Goal: Task Accomplishment & Management: Manage account settings

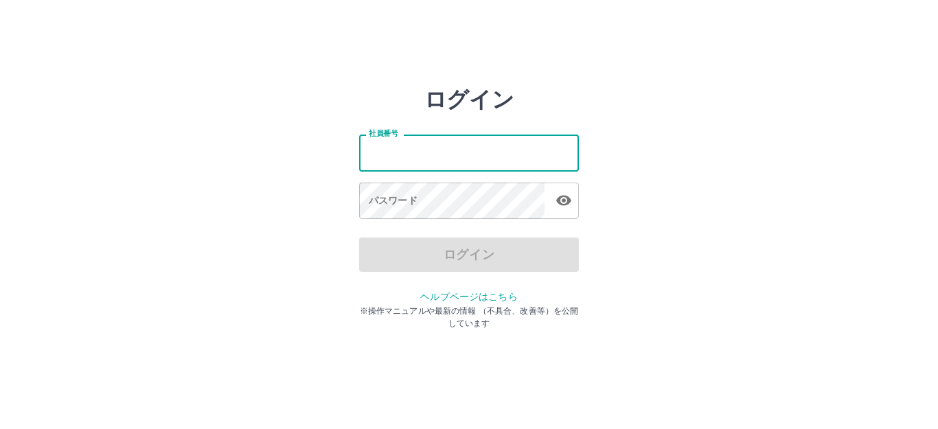
click at [496, 158] on input "社員番号" at bounding box center [469, 153] width 220 height 36
type input "*******"
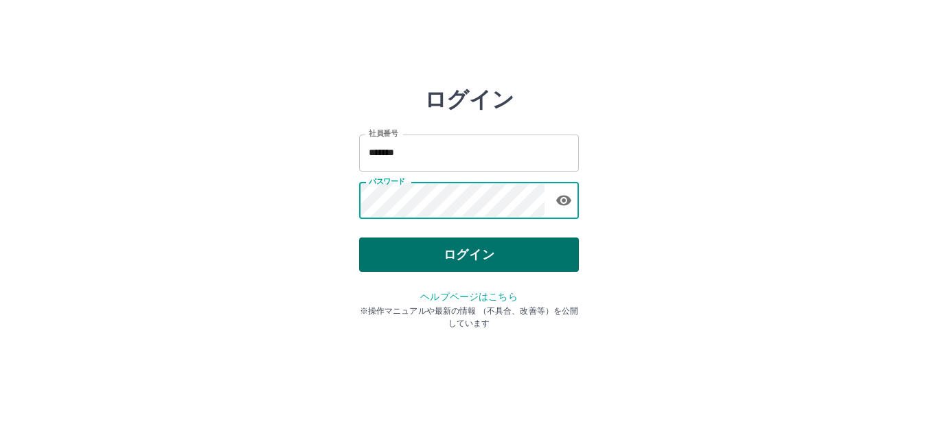
click at [459, 248] on button "ログイン" at bounding box center [469, 255] width 220 height 34
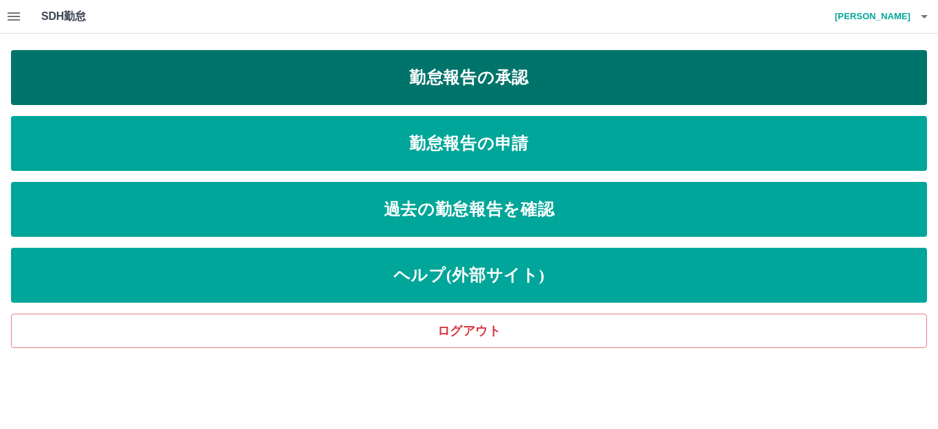
click at [593, 81] on link "勤怠報告の承認" at bounding box center [469, 77] width 916 height 55
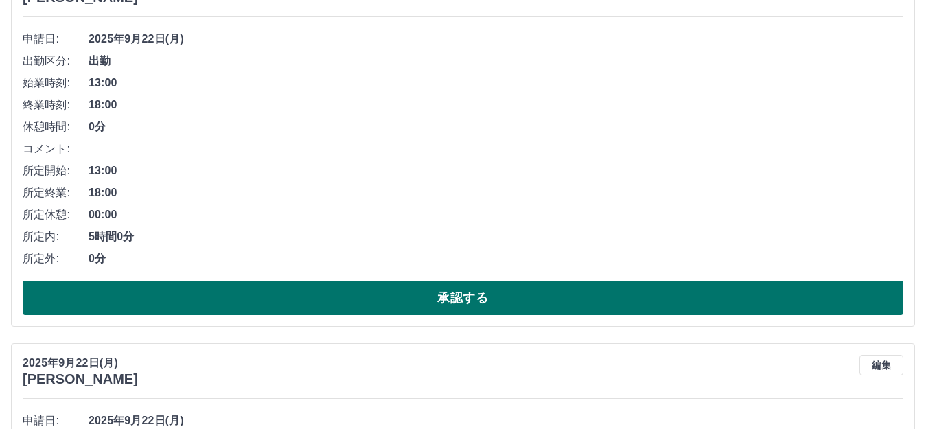
scroll to position [206, 0]
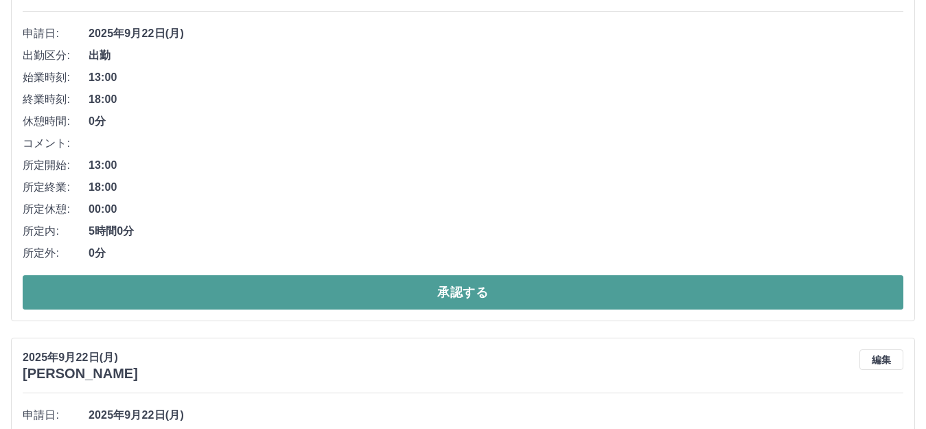
click at [402, 289] on button "承認する" at bounding box center [463, 292] width 881 height 34
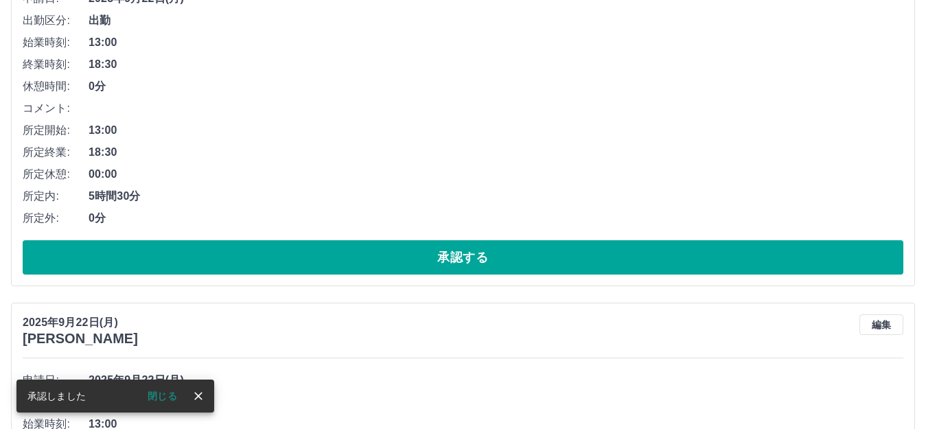
scroll to position [275, 0]
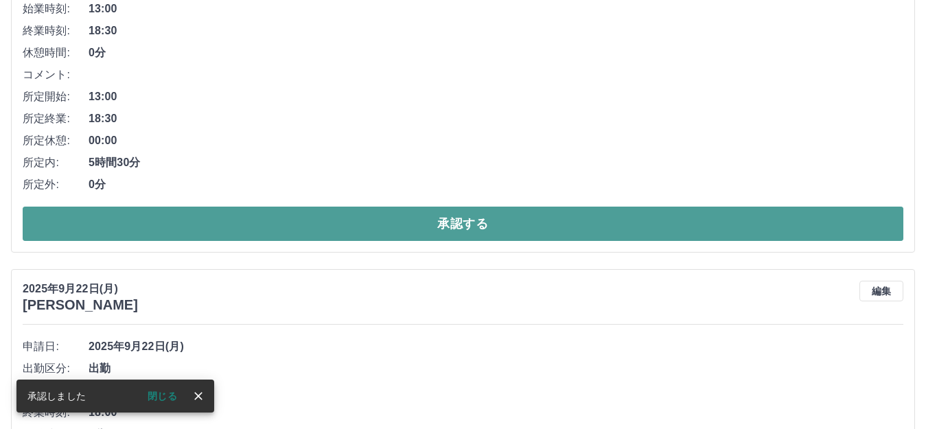
click at [405, 232] on button "承認する" at bounding box center [463, 224] width 881 height 34
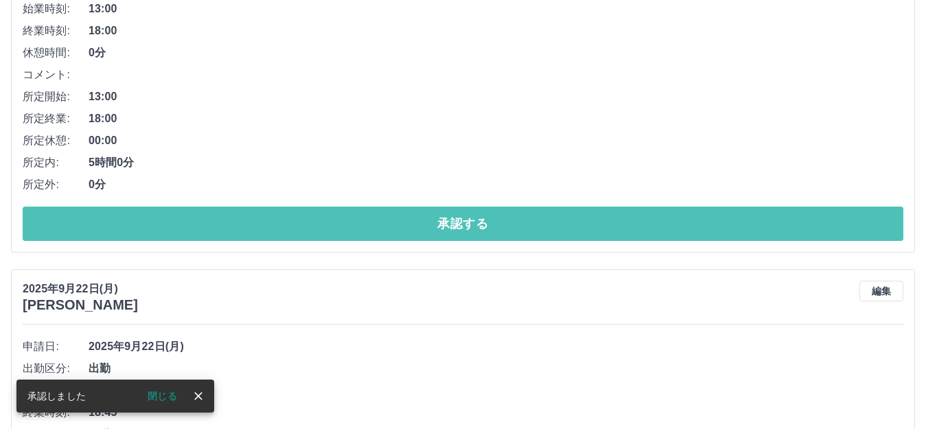
click at [405, 232] on button "承認する" at bounding box center [463, 224] width 881 height 34
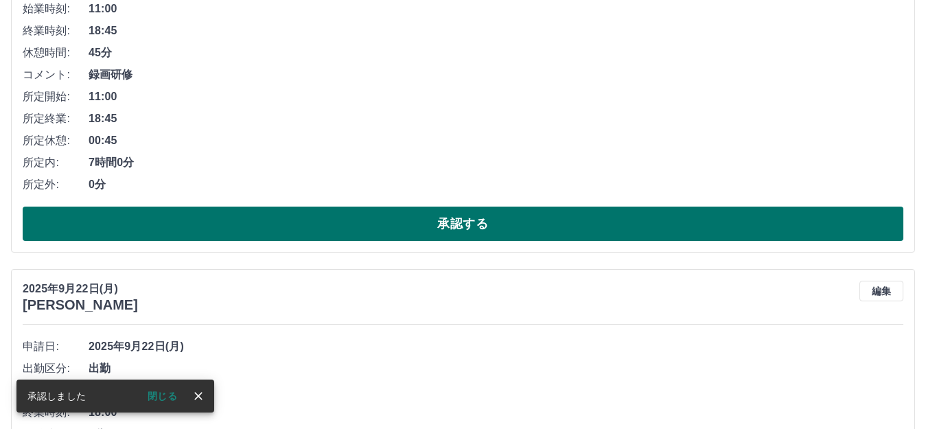
click at [405, 231] on button "承認する" at bounding box center [463, 224] width 881 height 34
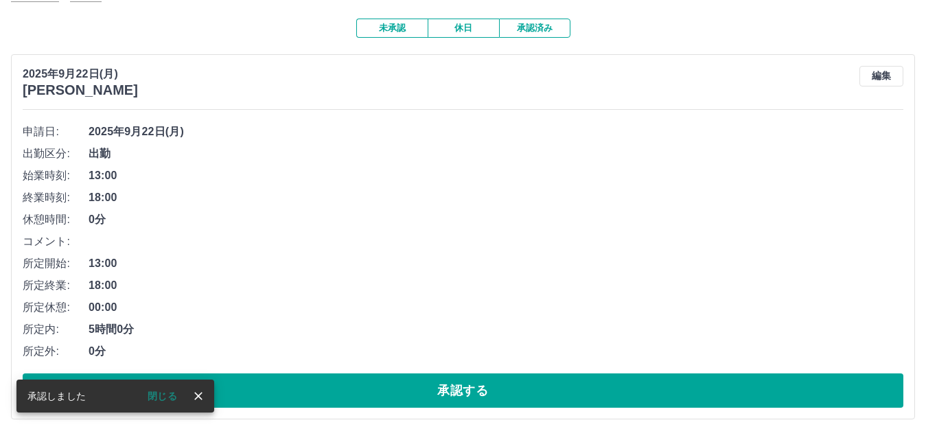
scroll to position [137, 0]
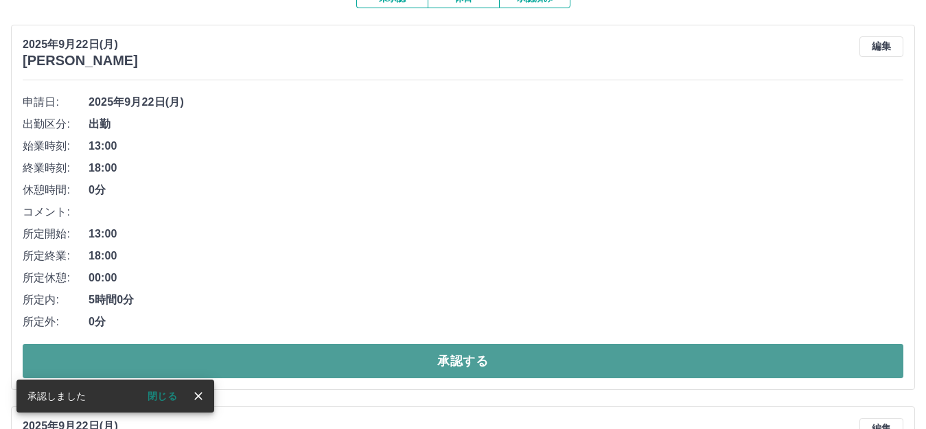
click at [400, 369] on button "承認する" at bounding box center [463, 361] width 881 height 34
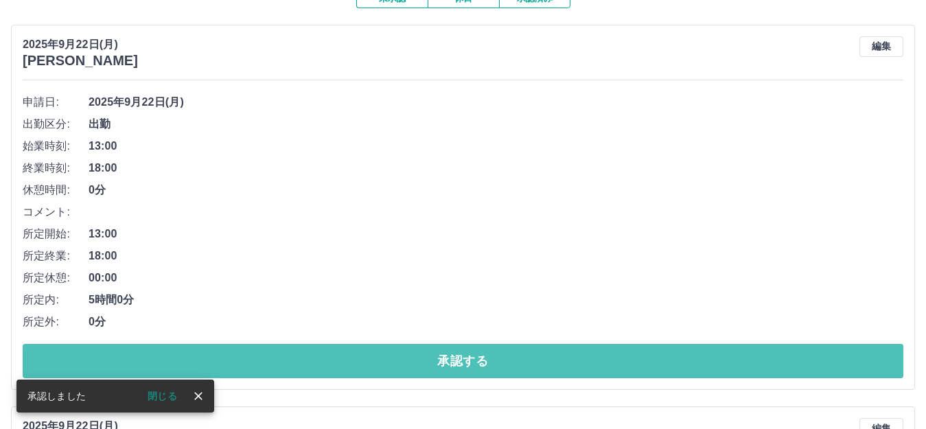
click at [400, 369] on button "承認する" at bounding box center [463, 361] width 881 height 34
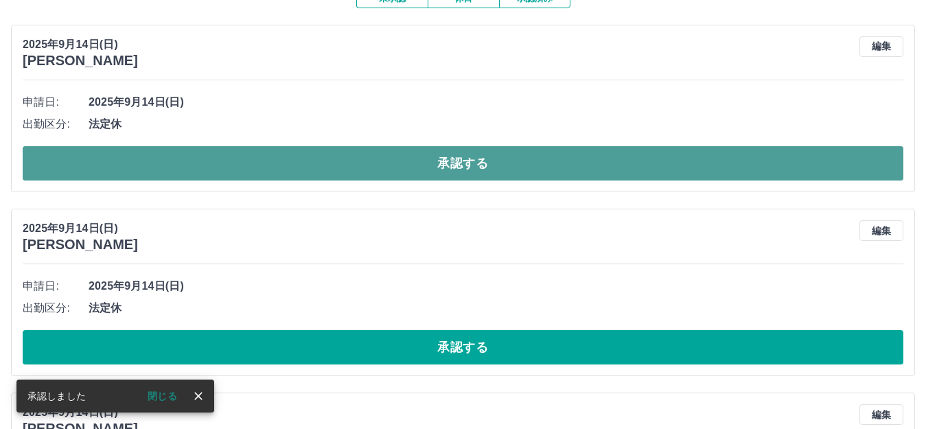
click at [436, 165] on button "承認する" at bounding box center [463, 163] width 881 height 34
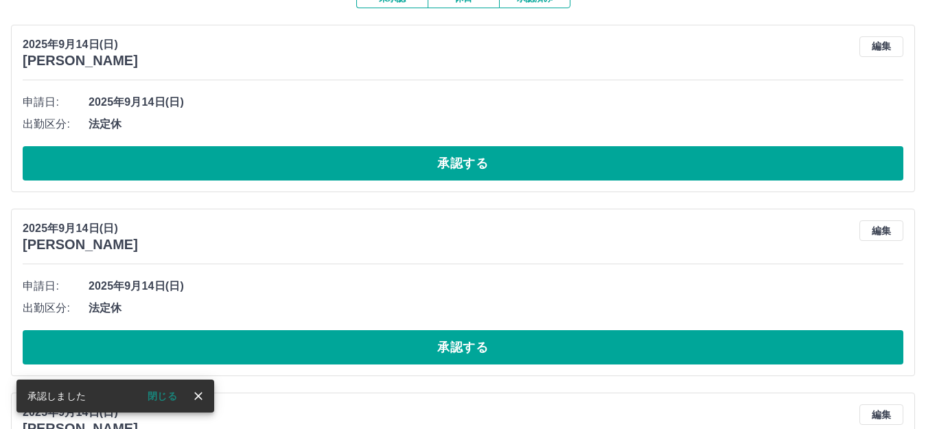
click at [436, 165] on button "承認する" at bounding box center [463, 163] width 881 height 34
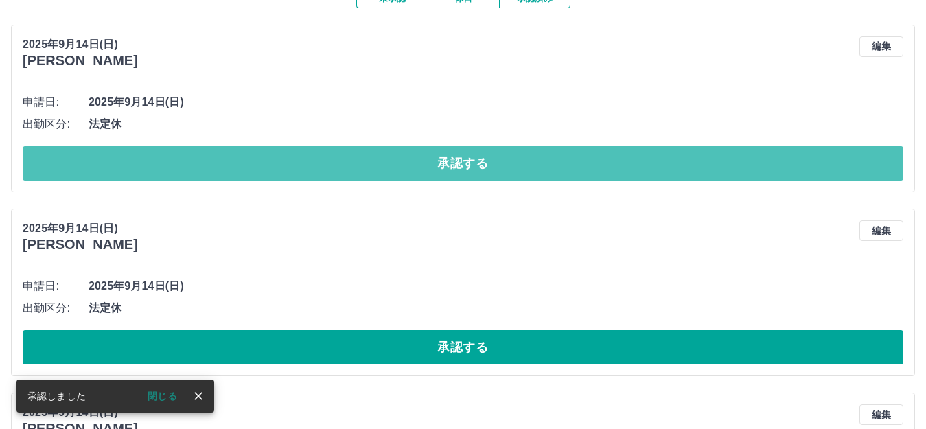
click at [436, 165] on button "承認する" at bounding box center [463, 163] width 881 height 34
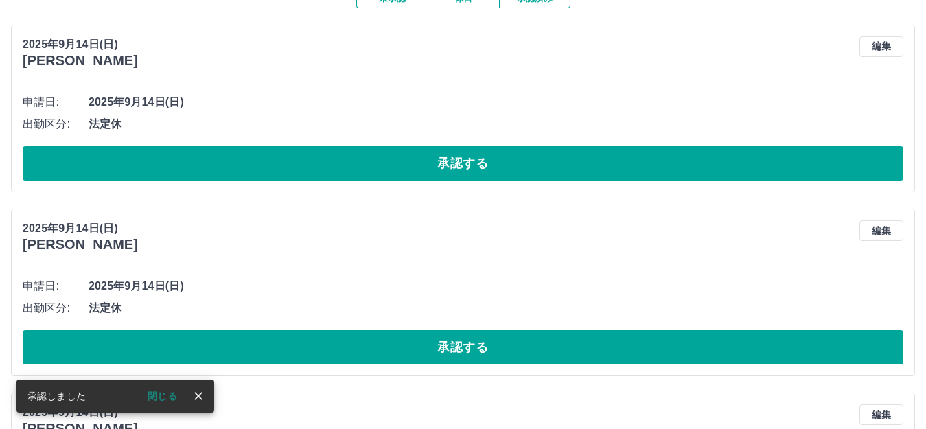
click at [436, 165] on button "承認する" at bounding box center [463, 163] width 881 height 34
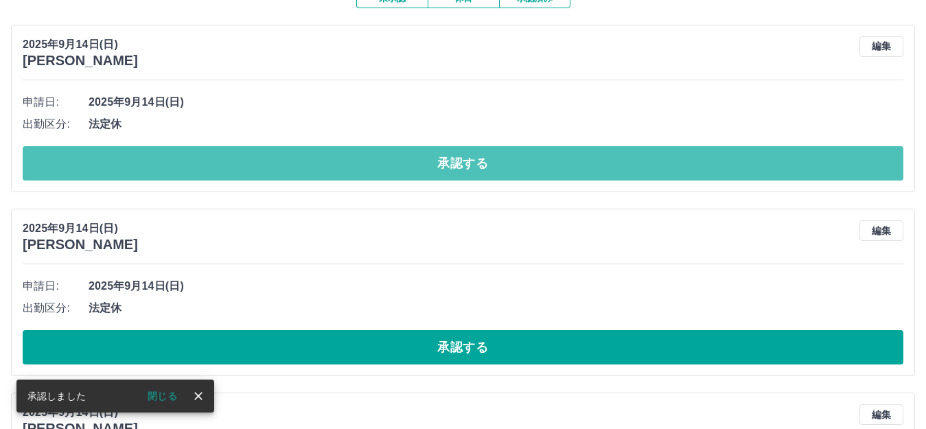
click at [436, 165] on button "承認する" at bounding box center [463, 163] width 881 height 34
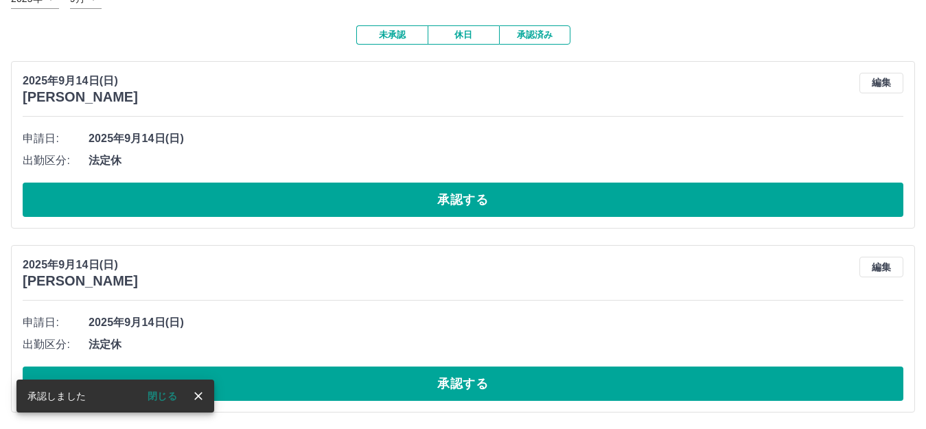
scroll to position [102, 0]
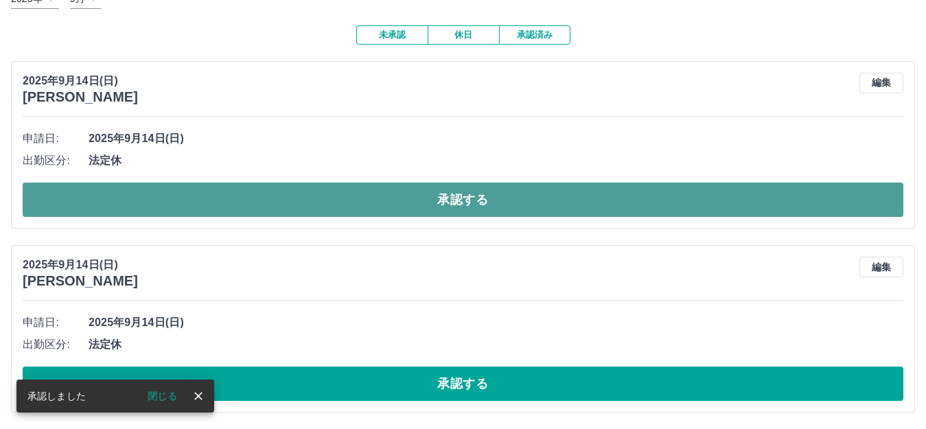
click at [428, 189] on button "承認する" at bounding box center [463, 200] width 881 height 34
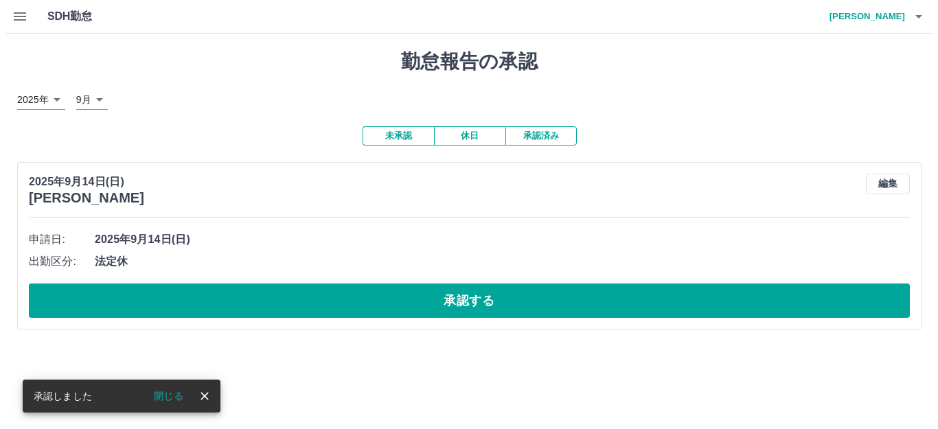
scroll to position [0, 0]
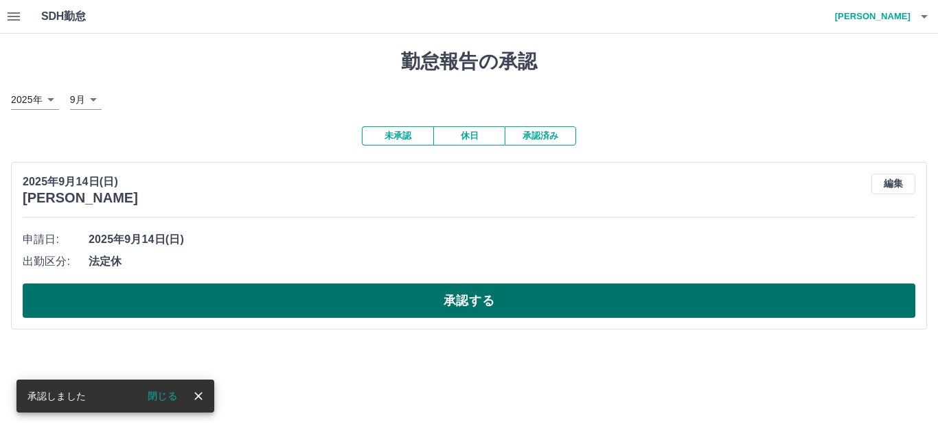
click at [397, 312] on button "承認する" at bounding box center [469, 301] width 892 height 34
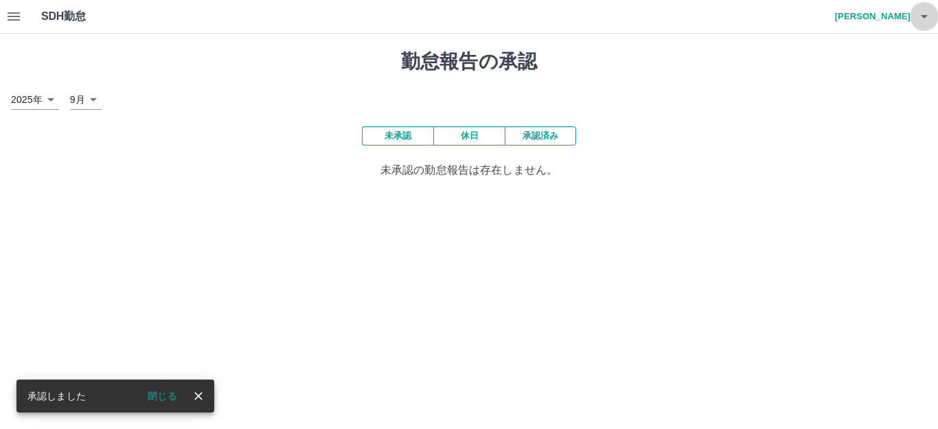
click at [923, 17] on icon "button" at bounding box center [924, 16] width 7 height 3
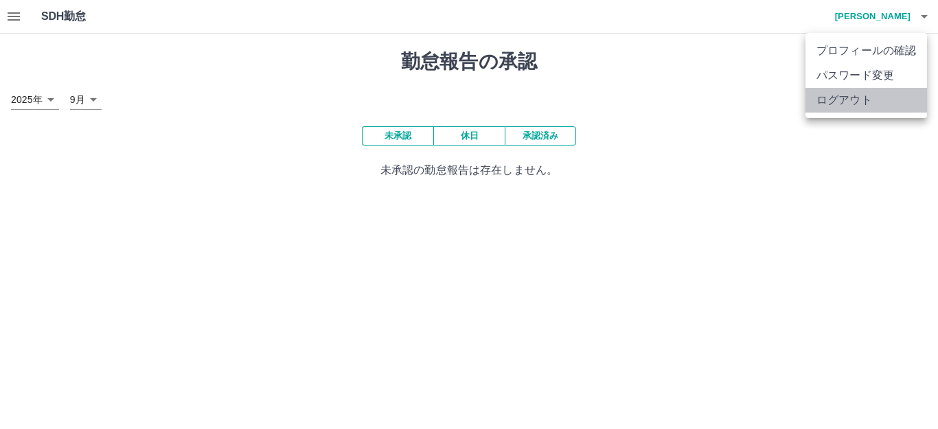
click at [894, 97] on li "ログアウト" at bounding box center [866, 100] width 122 height 25
